Goal: Book appointment/travel/reservation

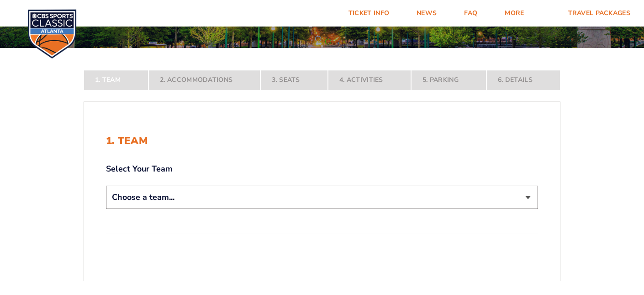
scroll to position [141, 0]
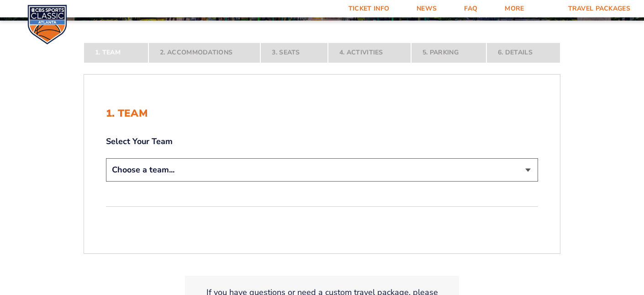
click at [173, 173] on select "Choose a team... [US_STATE] Wildcats [US_STATE] State Buckeyes [US_STATE] Tar H…" at bounding box center [322, 169] width 432 height 23
select select "12756"
click at [106, 181] on select "Choose a team... [US_STATE] Wildcats [US_STATE] State Buckeyes [US_STATE] Tar H…" at bounding box center [322, 169] width 432 height 23
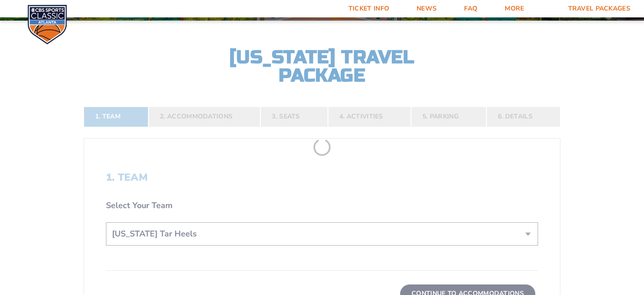
scroll to position [248, 0]
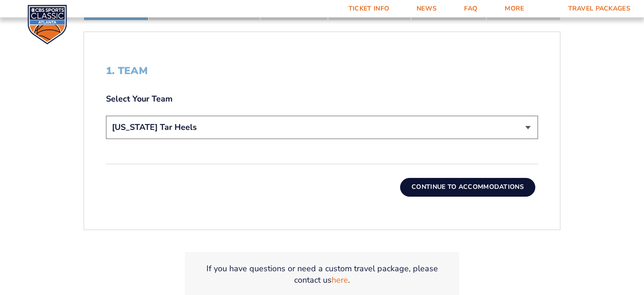
click at [444, 182] on button "Continue To Accommodations" at bounding box center [467, 187] width 135 height 18
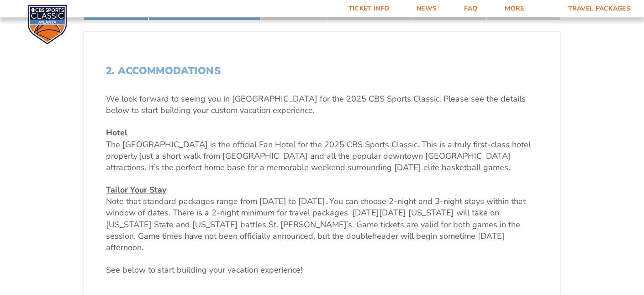
scroll to position [362, 0]
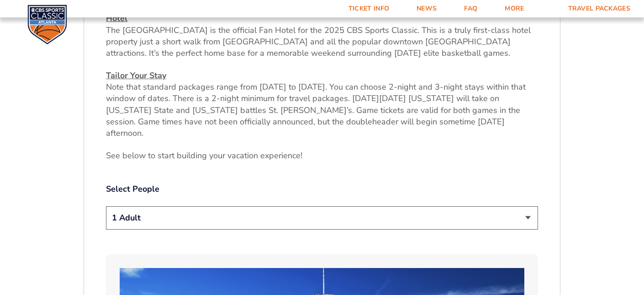
click at [243, 208] on select "1 Adult 2 Adults 3 Adults 4 Adults 2 Adults + 1 Child 2 Adults + 2 Children 2 A…" at bounding box center [322, 217] width 432 height 23
select select "2 Adults + 2 Children"
click at [106, 206] on select "1 Adult 2 Adults 3 Adults 4 Adults 2 Adults + 1 Child 2 Adults + 2 Children 2 A…" at bounding box center [322, 217] width 432 height 23
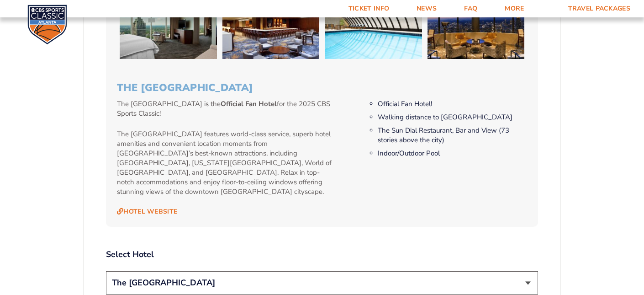
scroll to position [983, 0]
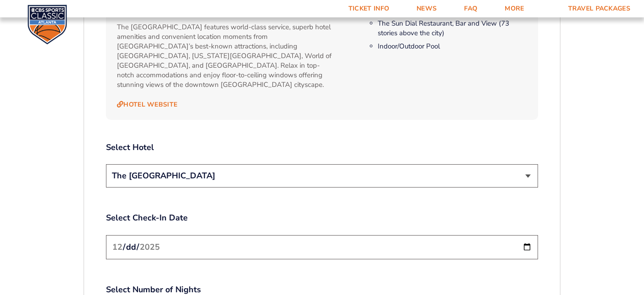
click at [179, 164] on select "The [GEOGRAPHIC_DATA]" at bounding box center [322, 175] width 432 height 23
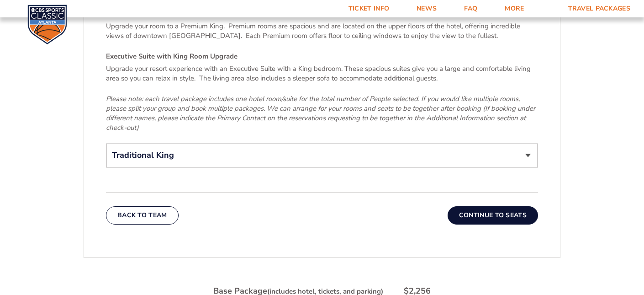
scroll to position [1426, 0]
click at [395, 143] on select "Traditional King Traditional with 2 Queen Beds Upgrade (+$45 per night) Premium…" at bounding box center [322, 154] width 432 height 23
select select "Traditional with 2 Queen Beds Upgrade"
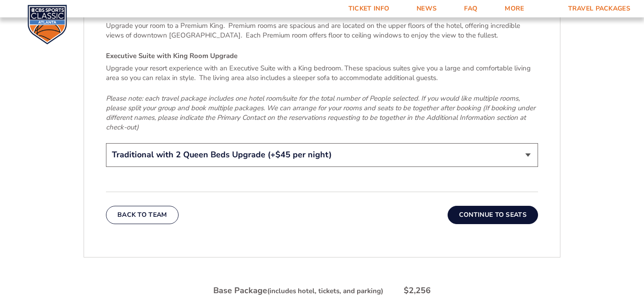
click at [106, 143] on select "Traditional King Traditional with 2 Queen Beds Upgrade (+$45 per night) Premium…" at bounding box center [322, 154] width 432 height 23
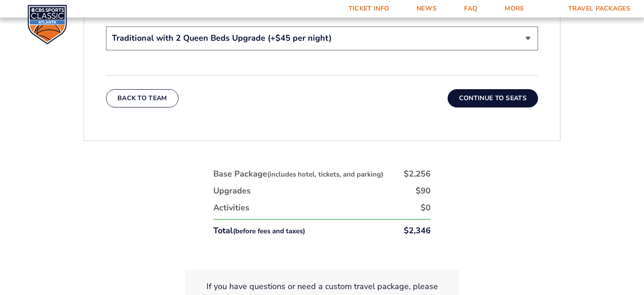
scroll to position [1542, 0]
click at [499, 90] on button "Continue To Seats" at bounding box center [493, 99] width 90 height 18
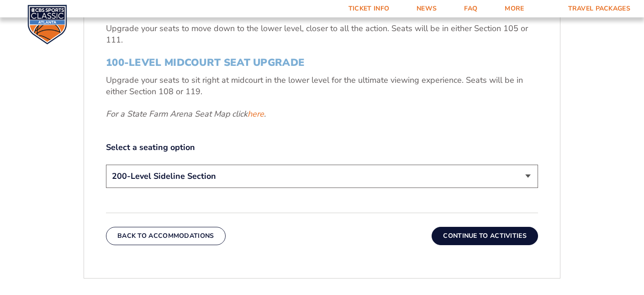
scroll to position [388, 0]
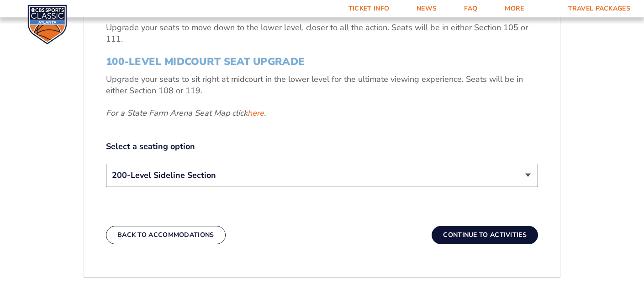
click at [153, 168] on select "200-Level Sideline Section 100-Level Corner Seat Upgrade (+$120 per person) 100…" at bounding box center [322, 175] width 432 height 23
click at [106, 164] on select "200-Level Sideline Section 100-Level Corner Seat Upgrade (+$120 per person) 100…" at bounding box center [322, 175] width 432 height 23
click at [490, 238] on button "Continue To Activities" at bounding box center [485, 235] width 106 height 18
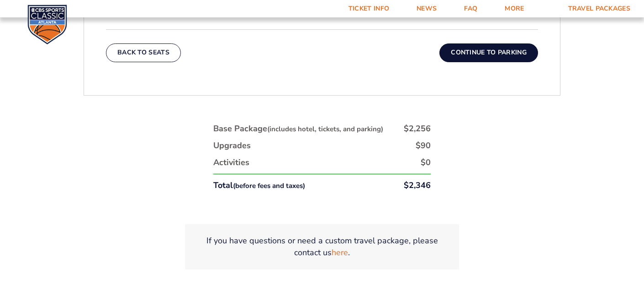
scroll to position [462, 0]
